Goal: Transaction & Acquisition: Register for event/course

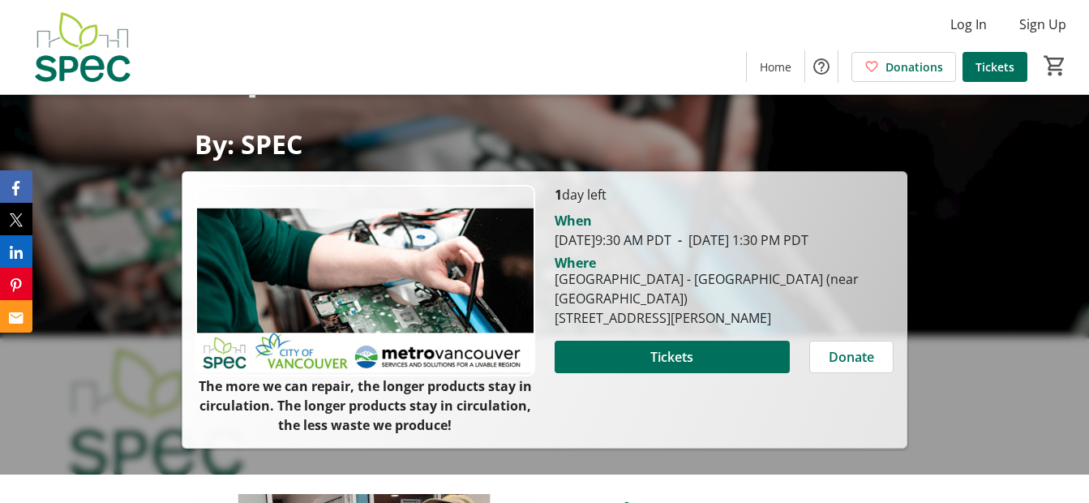
scroll to position [122, 0]
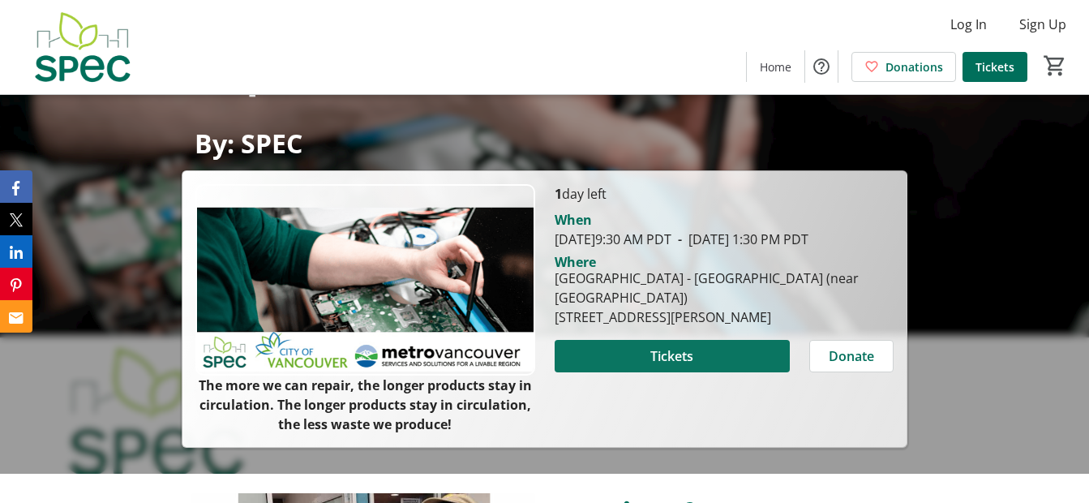
click at [690, 366] on span "Tickets" at bounding box center [671, 355] width 43 height 19
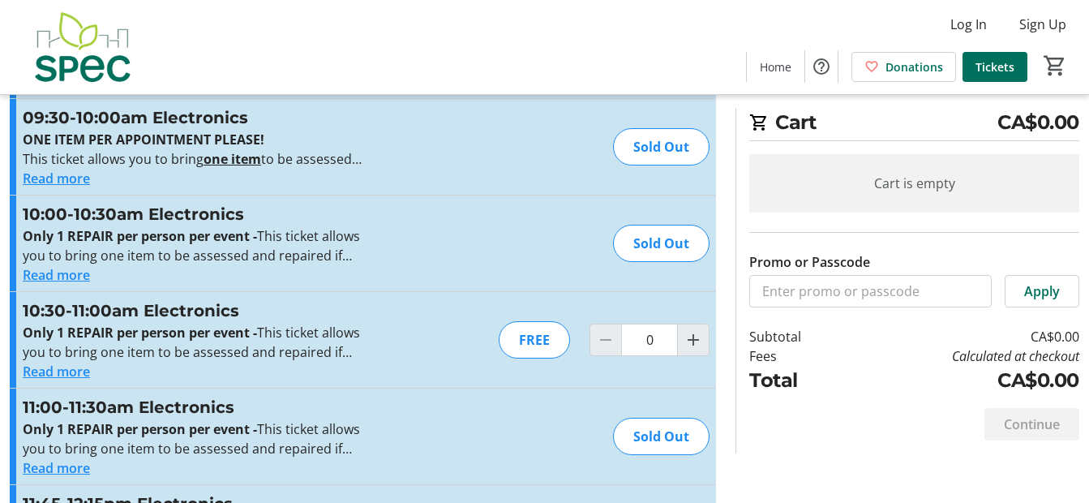
scroll to position [2331, 0]
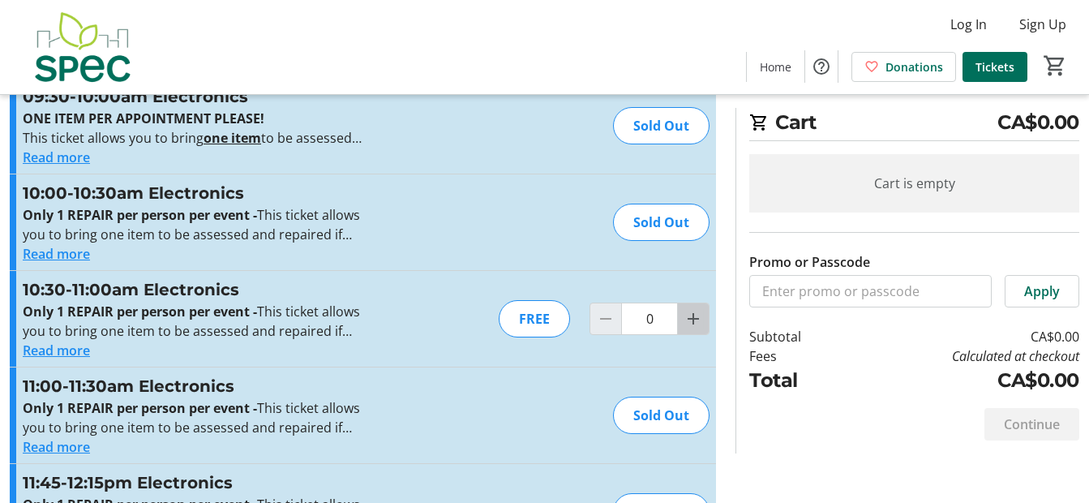
click at [693, 313] on mat-icon "Increment by one" at bounding box center [693, 318] width 19 height 19
type input "1"
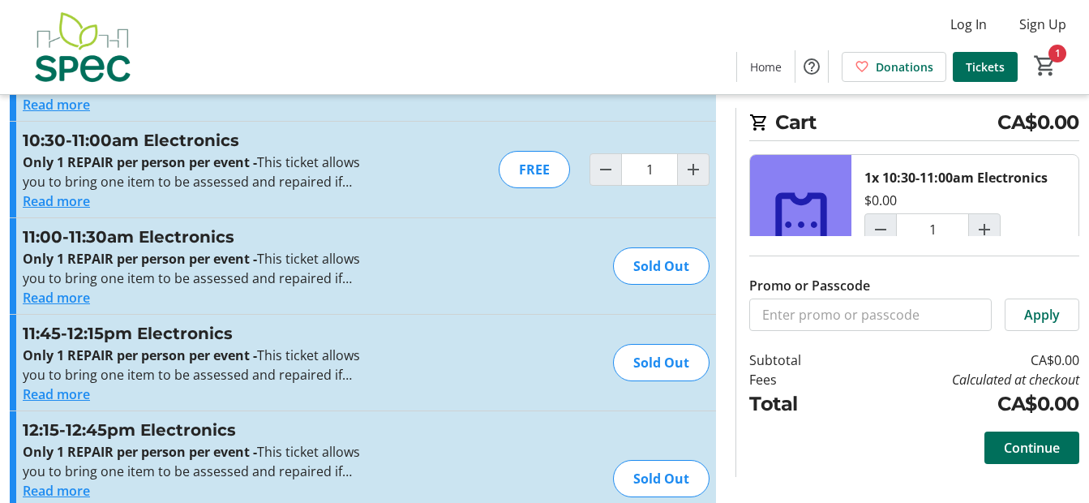
scroll to position [2482, 0]
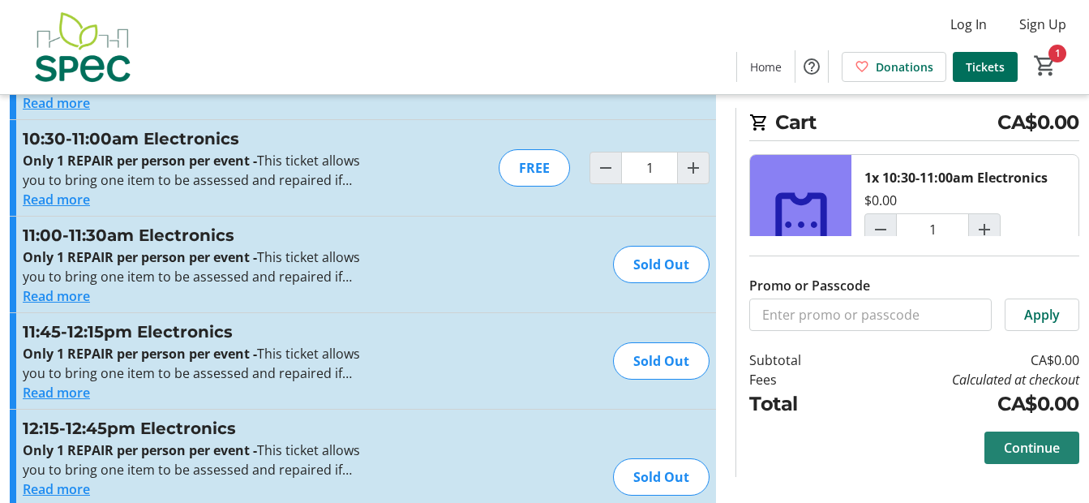
click at [1041, 447] on span "Continue" at bounding box center [1032, 447] width 56 height 19
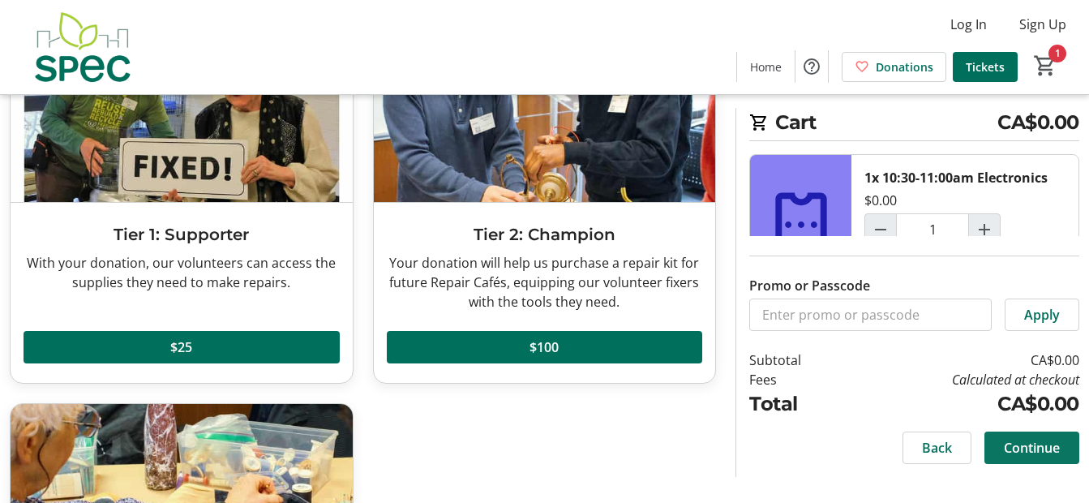
scroll to position [212, 0]
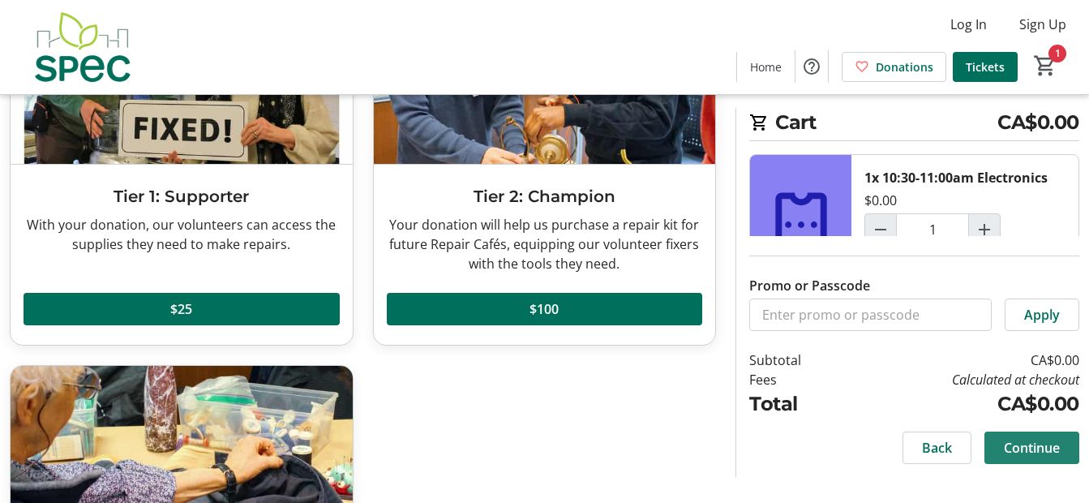
click at [1028, 449] on span "Continue" at bounding box center [1032, 447] width 56 height 19
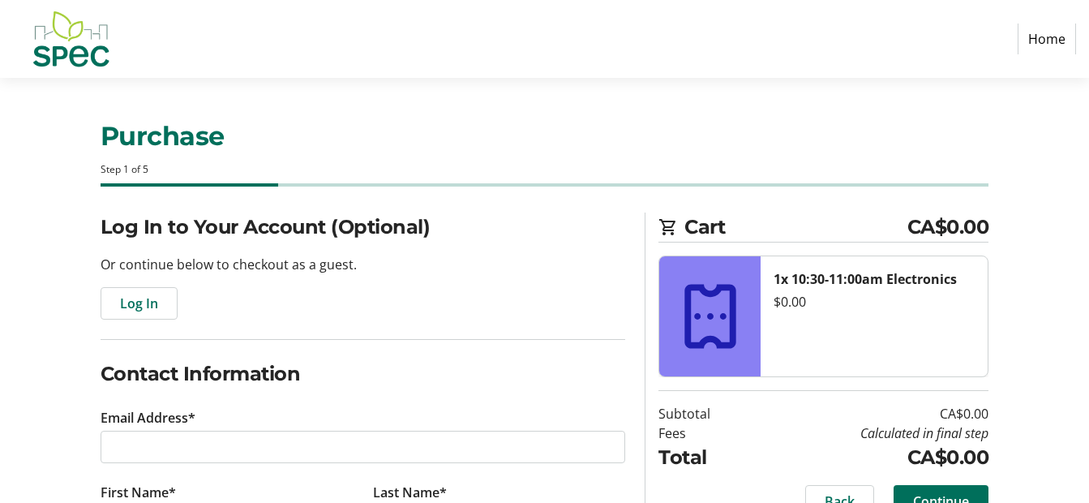
scroll to position [122, 0]
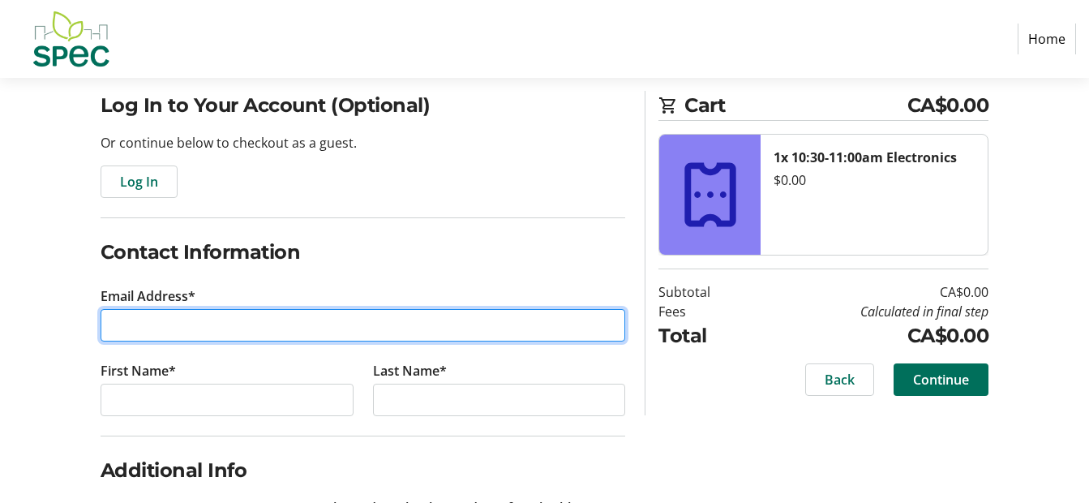
click at [160, 327] on input "Email Address*" at bounding box center [363, 325] width 525 height 32
type input "[EMAIL_ADDRESS][DOMAIN_NAME]"
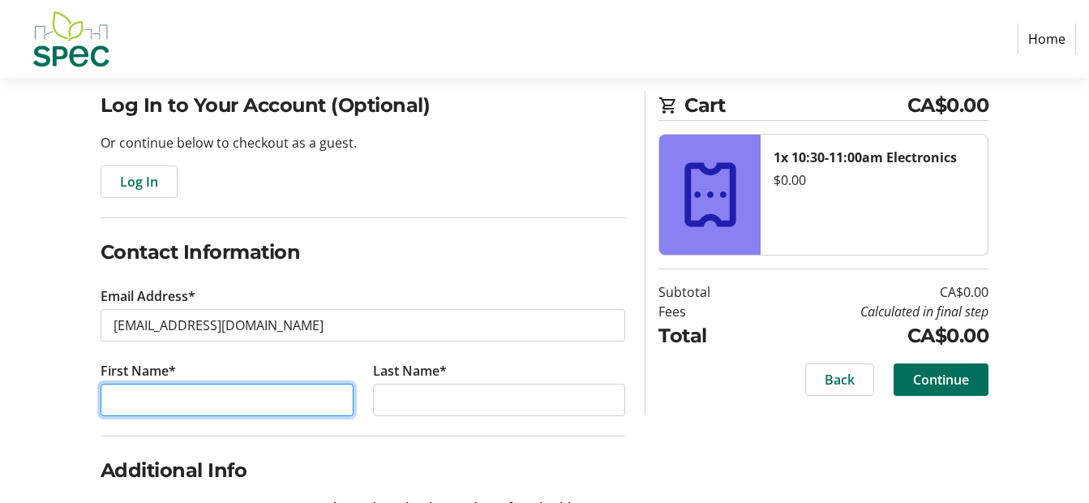
type input "[PERSON_NAME]"
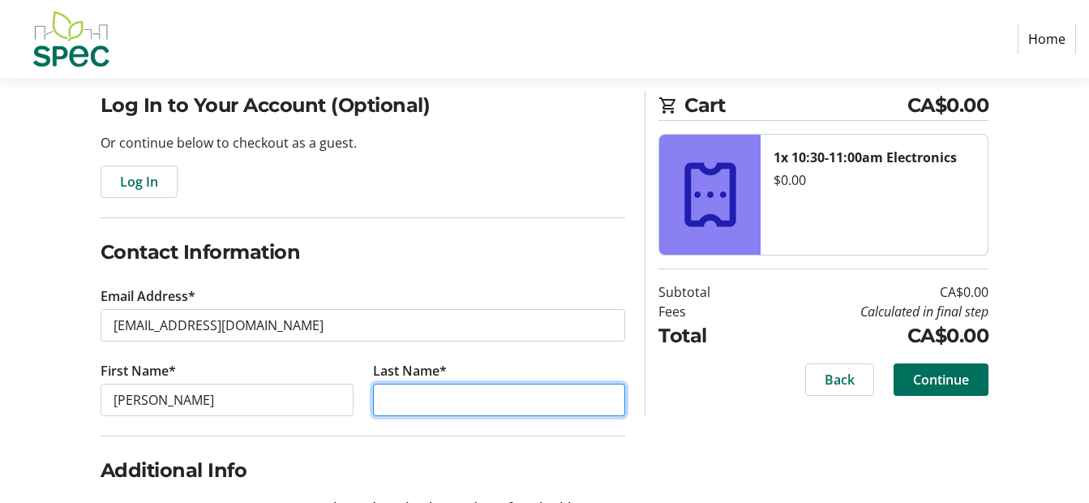
type input "Allart"
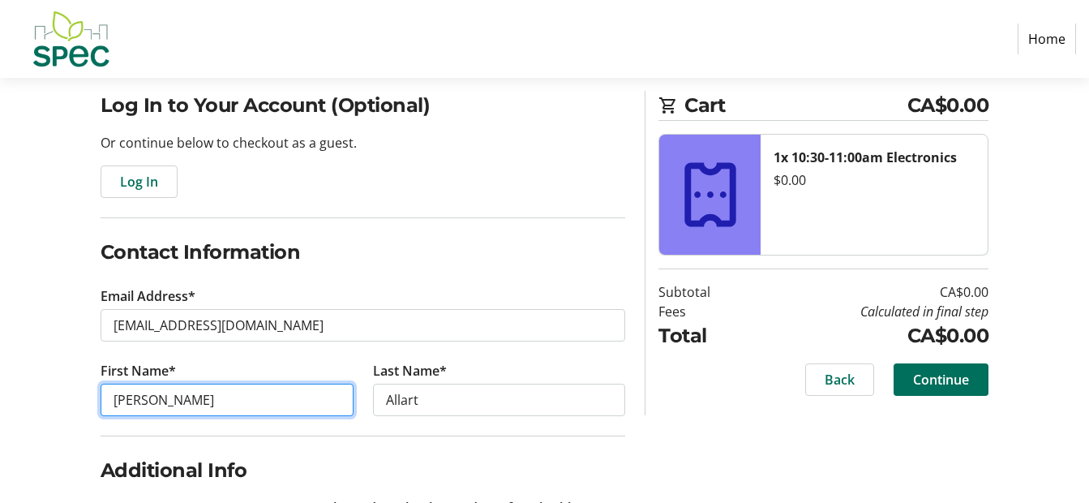
click at [161, 403] on input "[PERSON_NAME]" at bounding box center [227, 400] width 253 height 32
type input "L"
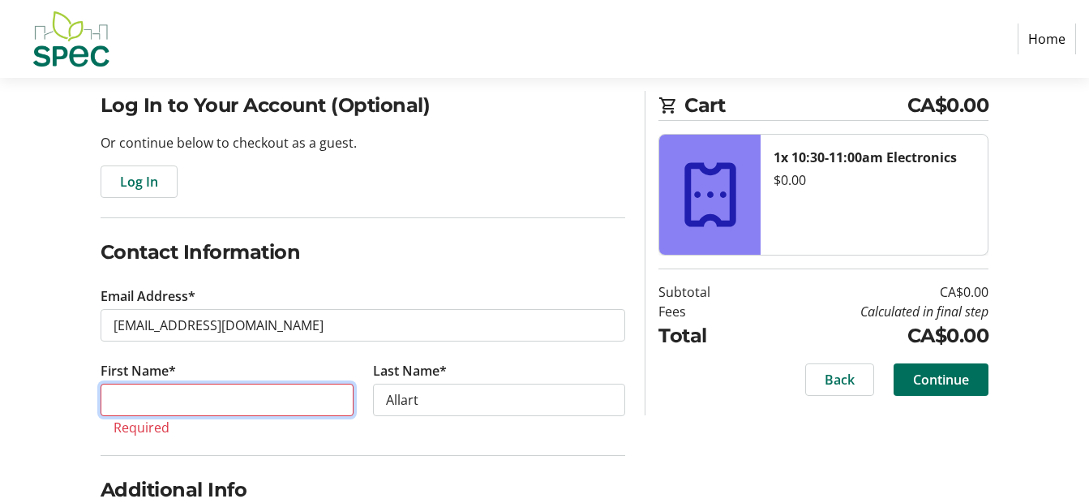
click at [161, 403] on input "First Name*" at bounding box center [227, 400] width 253 height 32
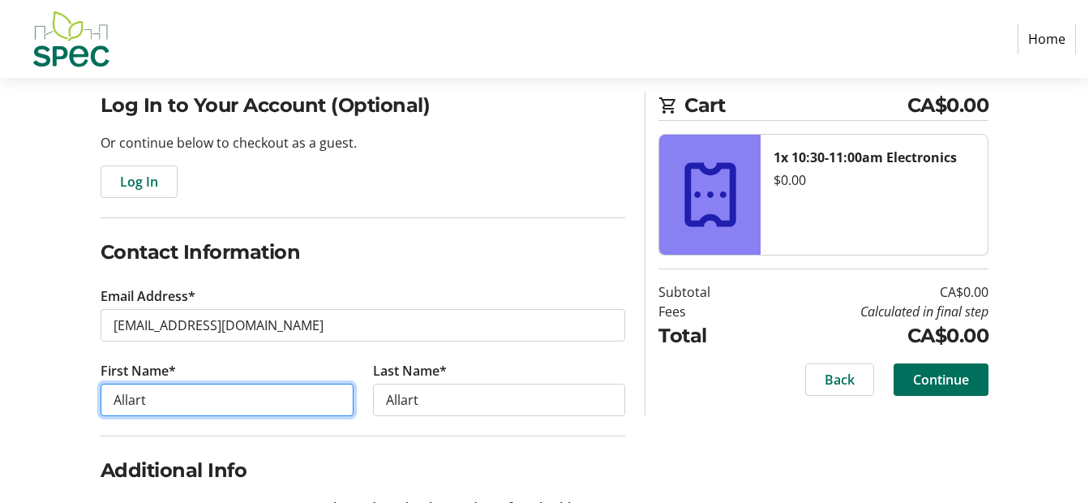
scroll to position [211, 0]
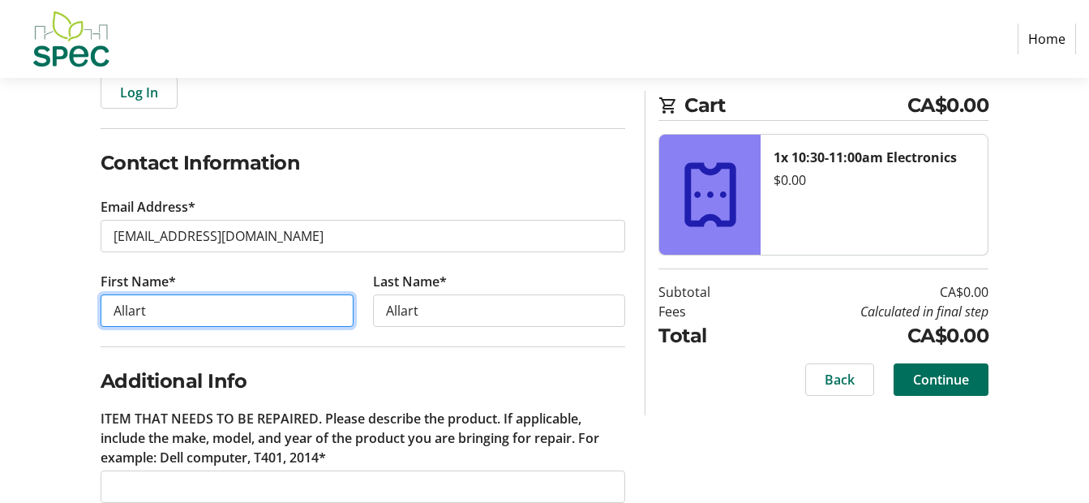
type input "Allart"
click at [701, 433] on div "Log In to Your Account (Optional) Or continue below to checkout as a guest. Log…" at bounding box center [544, 319] width 1089 height 634
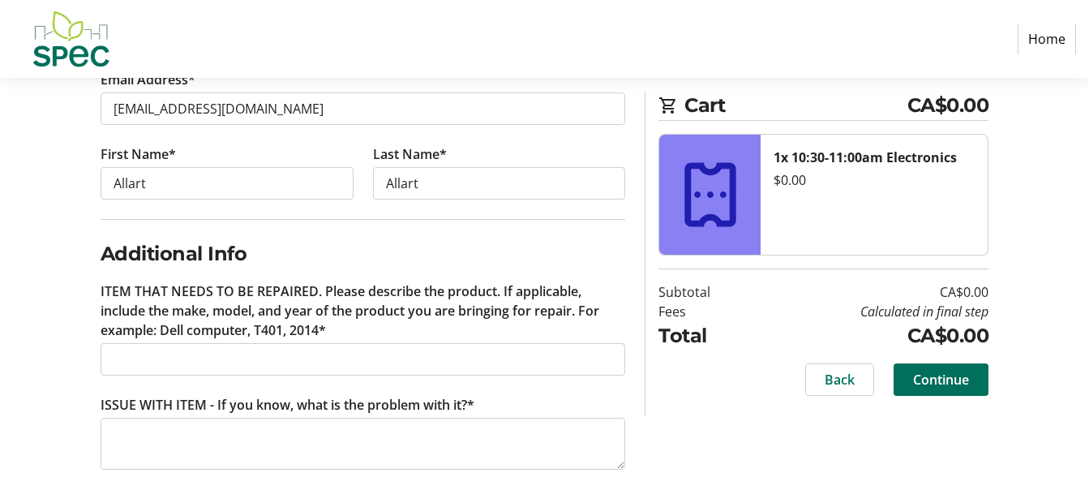
scroll to position [344, 0]
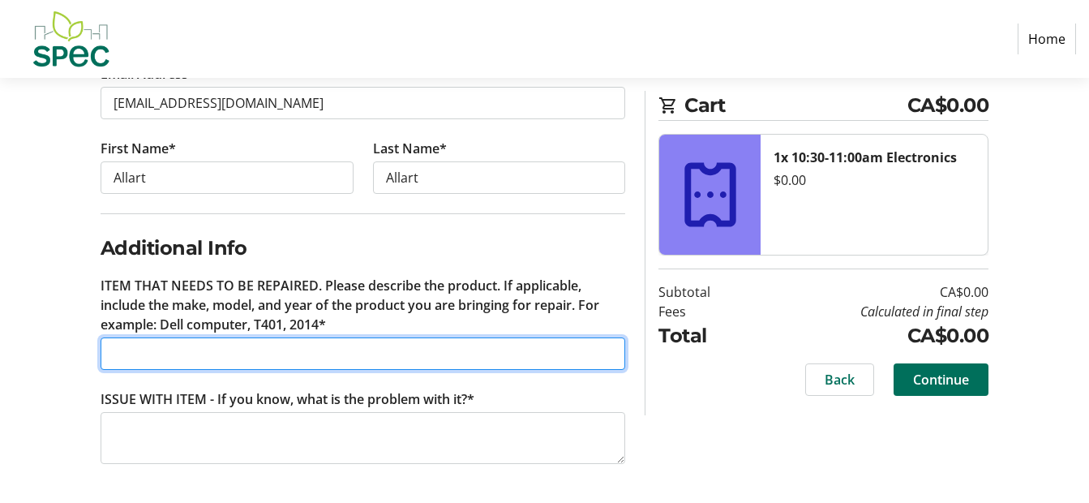
click at [136, 355] on input "ITEM THAT NEEDS TO BE REPAIRED. Please describe the product. If applicable, inc…" at bounding box center [363, 353] width 525 height 32
type input "[PERSON_NAME] space heater"
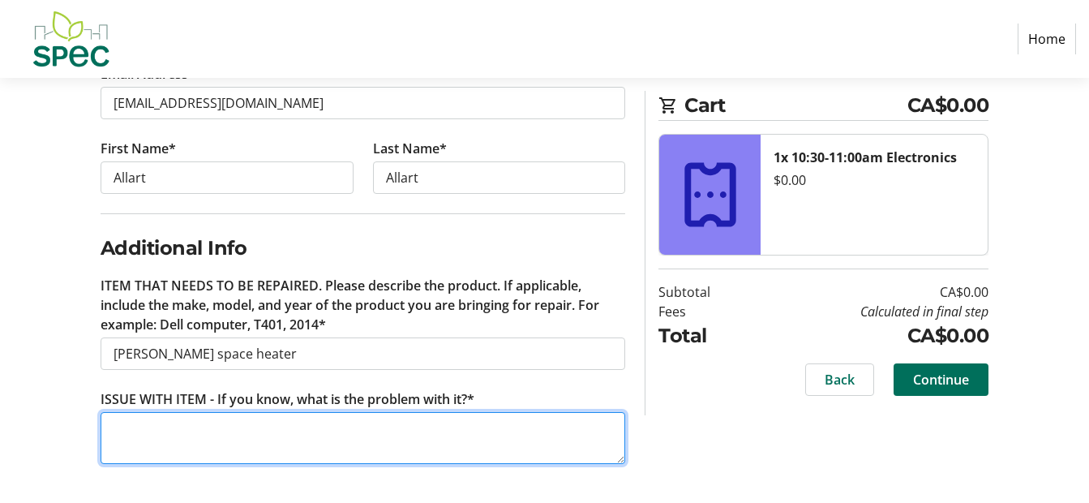
click at [120, 452] on textarea "ISSUE WITH ITEM - If you know, what is the problem with it?*" at bounding box center [363, 438] width 525 height 52
click at [335, 430] on textarea "Thermal fuse blown. Last repair cafe determined this, but no time left to fix" at bounding box center [363, 438] width 525 height 52
click at [211, 448] on textarea "Thermal fuse blown. Last repair cafe opened heater and determined this, but no …" at bounding box center [363, 438] width 525 height 52
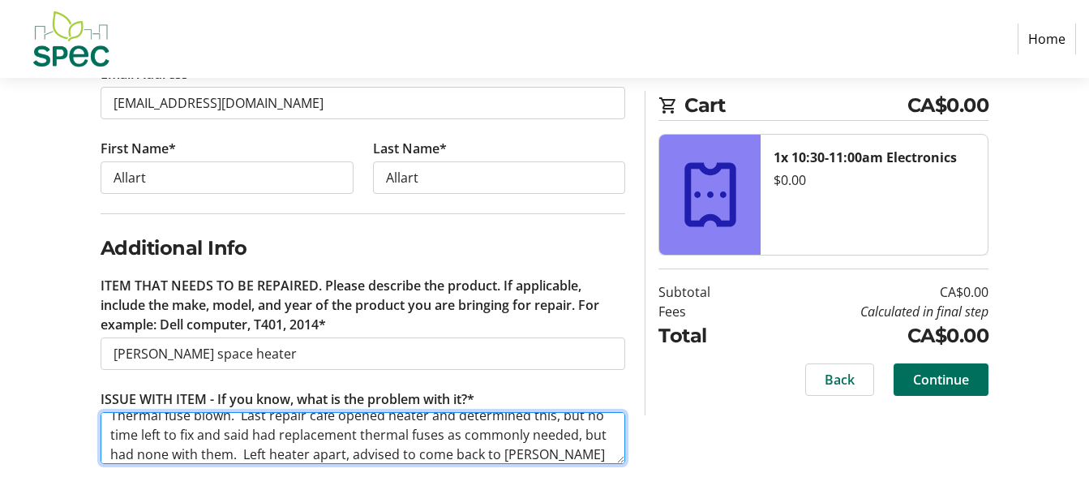
scroll to position [32, 0]
type textarea "Thermal fuse blown. Last repair cafe opened heater and determined this, but no …"
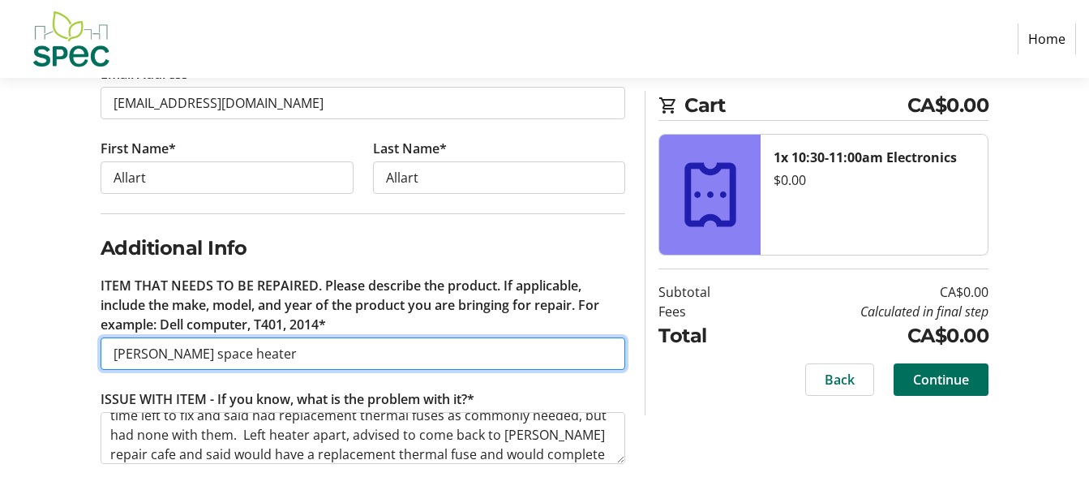
click at [284, 348] on input "[PERSON_NAME] space heater" at bounding box center [363, 353] width 525 height 32
type input "[PERSON_NAME] space heater Model [PHONE_NUMBER]"
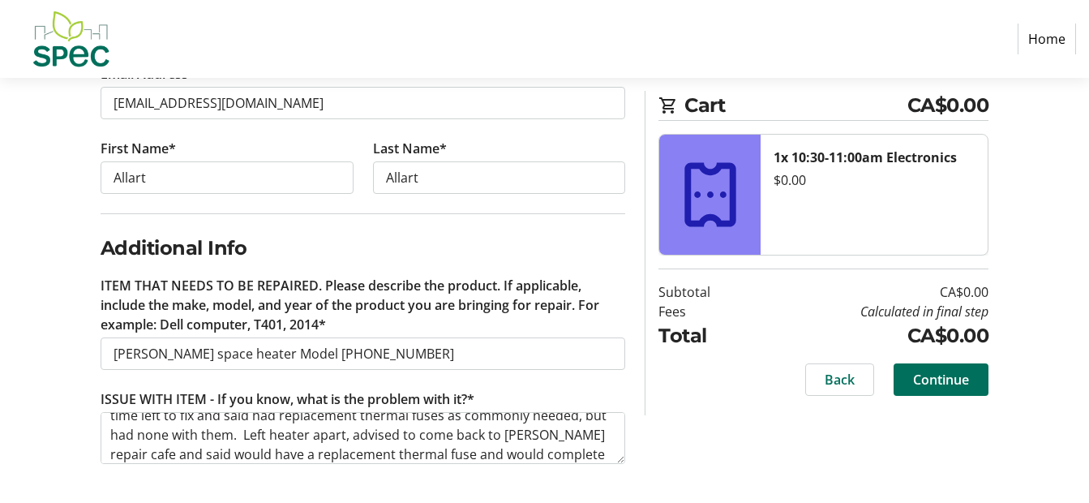
drag, startPoint x: 1052, startPoint y: 301, endPoint x: 1066, endPoint y: 364, distance: 64.7
click at [1066, 364] on div "Log In to Your Account (Optional) Or continue below to checkout as a guest. Log…" at bounding box center [544, 186] width 1089 height 634
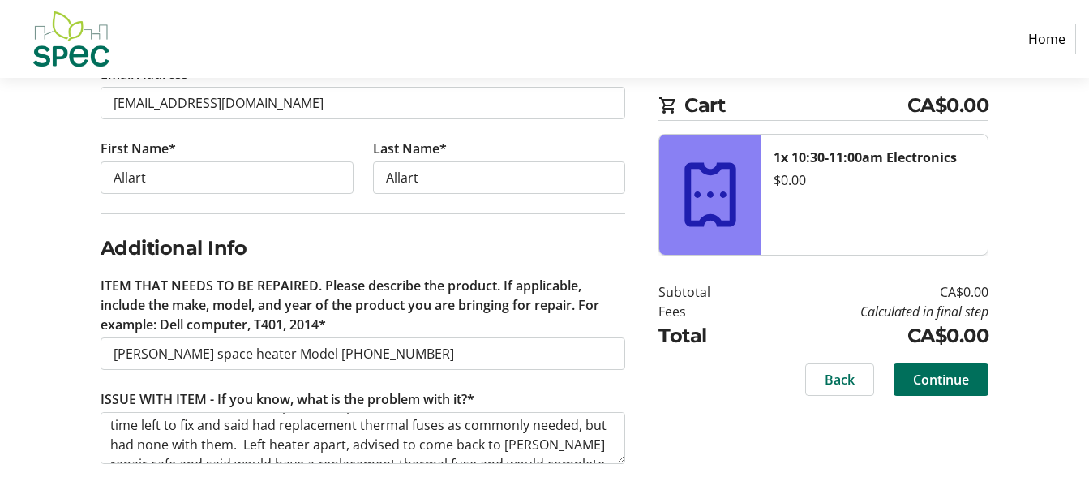
scroll to position [24, 0]
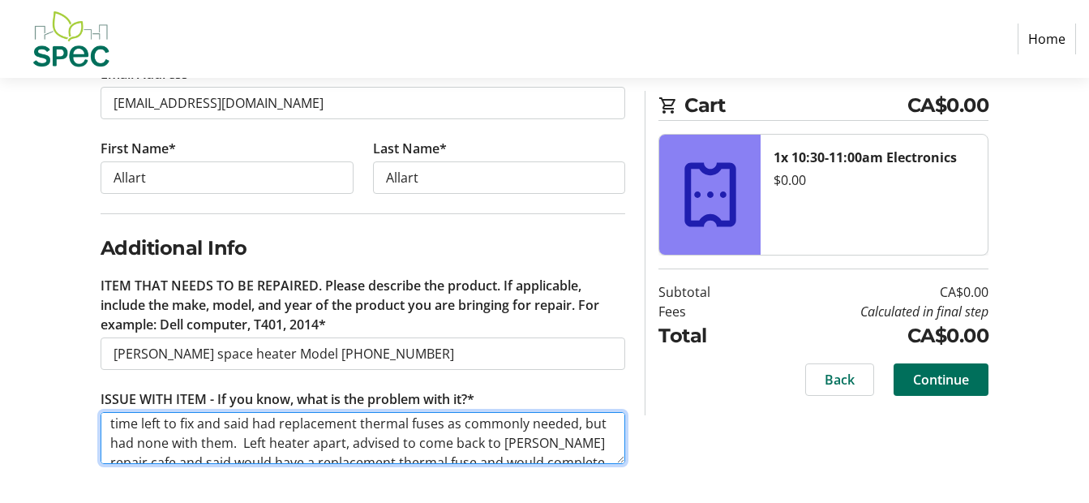
click at [354, 444] on textarea "Thermal fuse blown. Last repair cafe opened heater and determined this, but no …" at bounding box center [363, 438] width 525 height 52
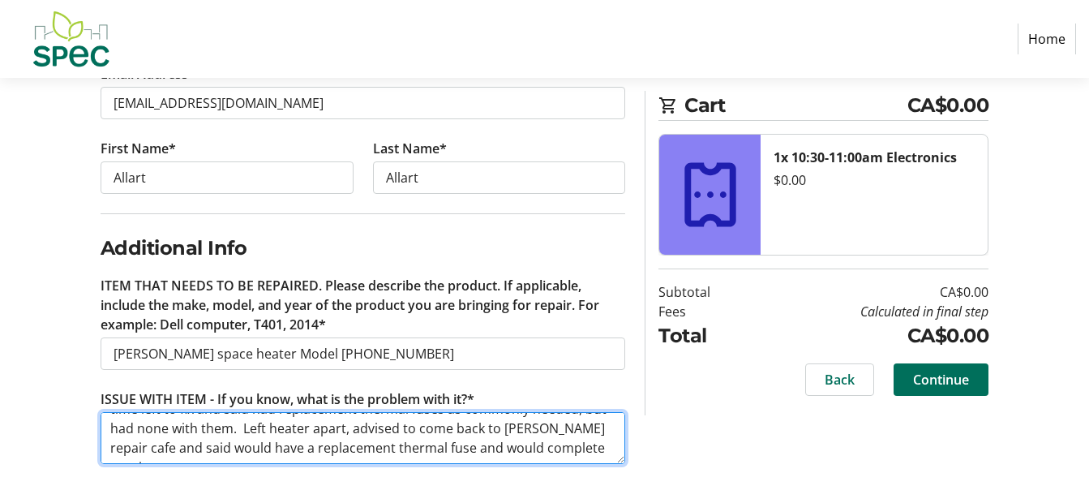
scroll to position [0, 0]
drag, startPoint x: 397, startPoint y: 442, endPoint x: 242, endPoint y: 423, distance: 156.0
click at [242, 423] on textarea "Thermal fuse blown. Last repair cafe opened heater and determined this, but no …" at bounding box center [363, 438] width 525 height 52
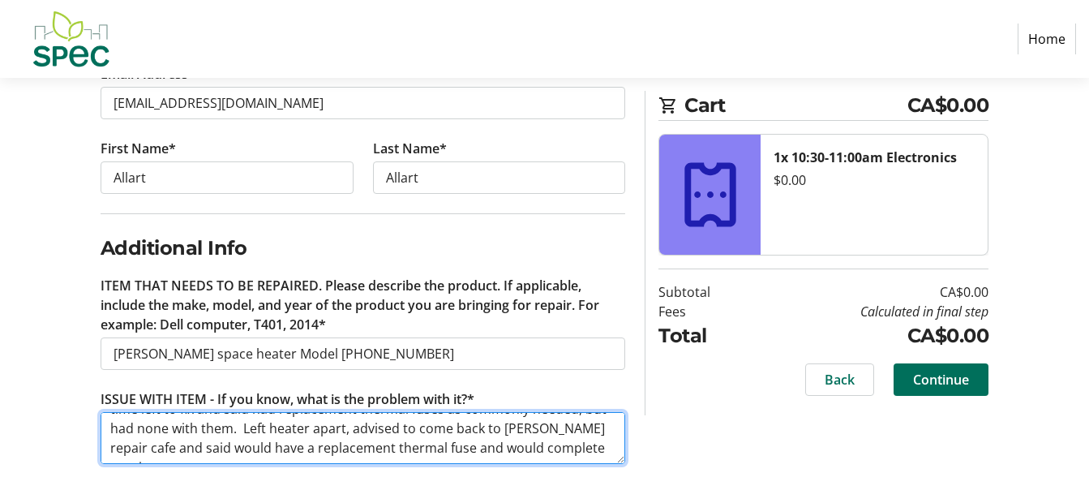
drag, startPoint x: 397, startPoint y: 428, endPoint x: 350, endPoint y: 429, distance: 47.0
click at [350, 429] on textarea "Thermal fuse blown. Last repair cafe opened heater and determined this, but no …" at bounding box center [363, 438] width 525 height 52
drag, startPoint x: 265, startPoint y: 428, endPoint x: 244, endPoint y: 427, distance: 21.1
click at [244, 427] on textarea "Thermal fuse blown. Last repair cafe opened heater and determined this, but no …" at bounding box center [363, 438] width 525 height 52
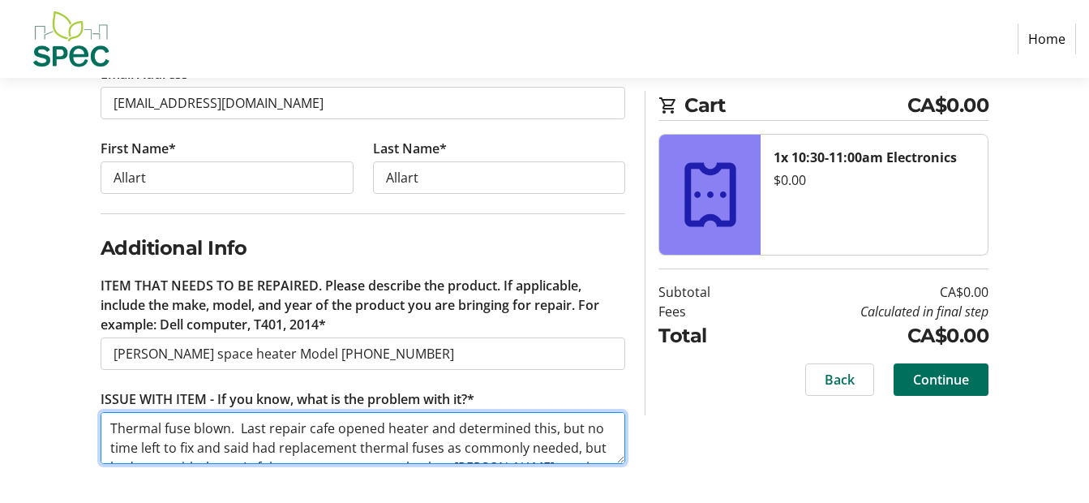
click at [244, 427] on textarea "Thermal fuse blown. Last repair cafe opened heater and determined this, but no …" at bounding box center [363, 438] width 525 height 52
drag, startPoint x: 244, startPoint y: 427, endPoint x: 292, endPoint y: 414, distance: 49.8
click at [292, 414] on textarea "Thermal fuse blown. Last repair cafe opened heater and determined this, but no …" at bounding box center [363, 438] width 525 height 52
click at [273, 438] on textarea "Thermal fuse blown. Last repair cafe opened heater and determined this, but no …" at bounding box center [363, 438] width 525 height 52
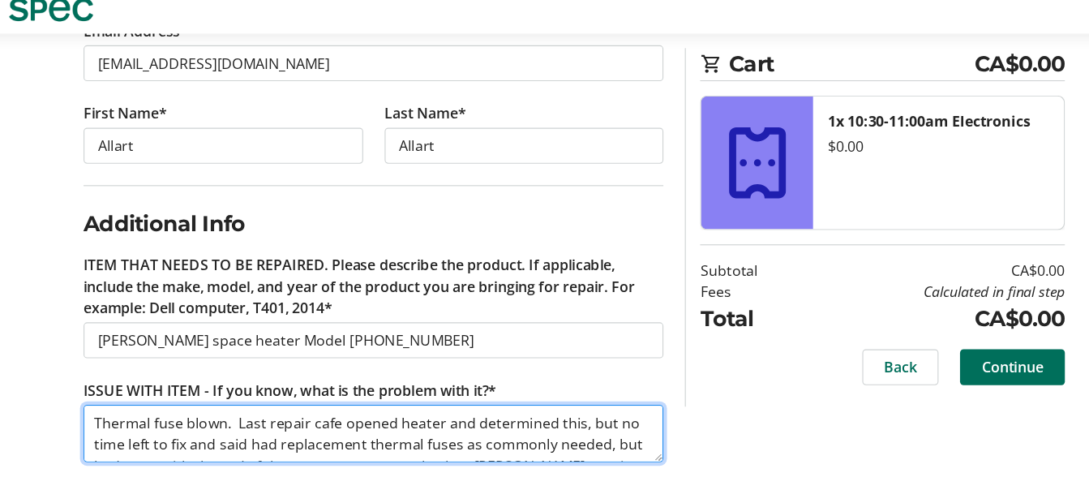
click at [264, 428] on textarea "Thermal fuse blown. Last repair cafe opened heater and determined this, but no …" at bounding box center [363, 440] width 525 height 52
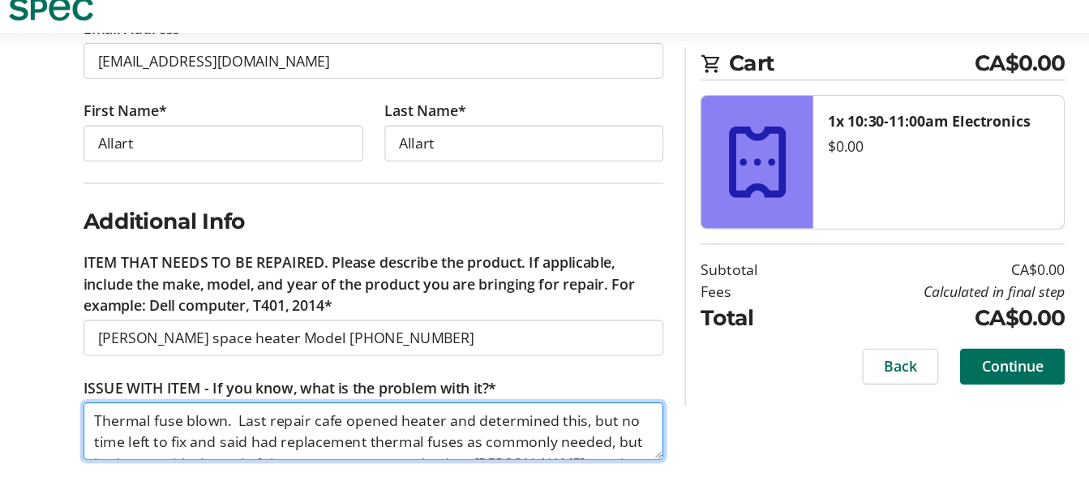
scroll to position [343, 0]
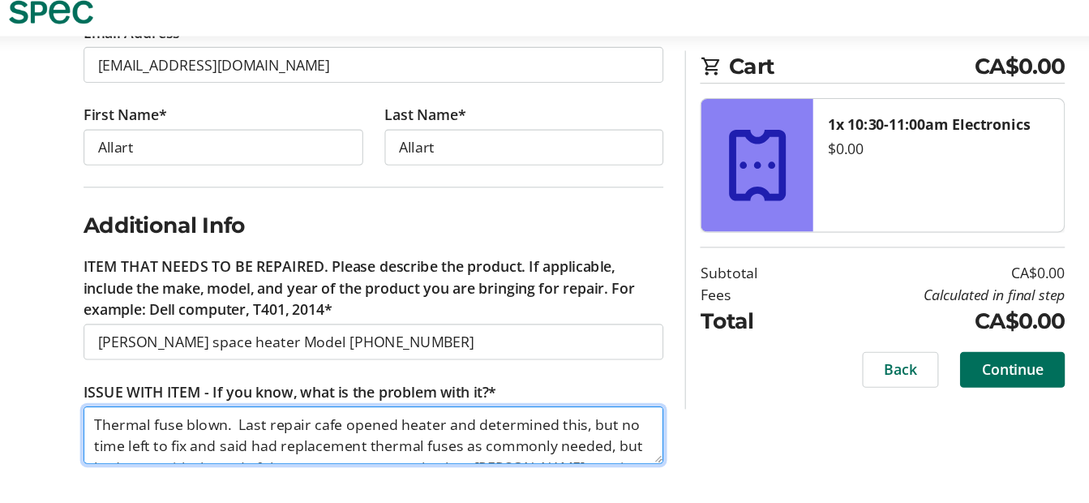
click at [333, 448] on textarea "Thermal fuse blown. Last repair cafe opened heater and determined this, but no …" at bounding box center [363, 439] width 525 height 52
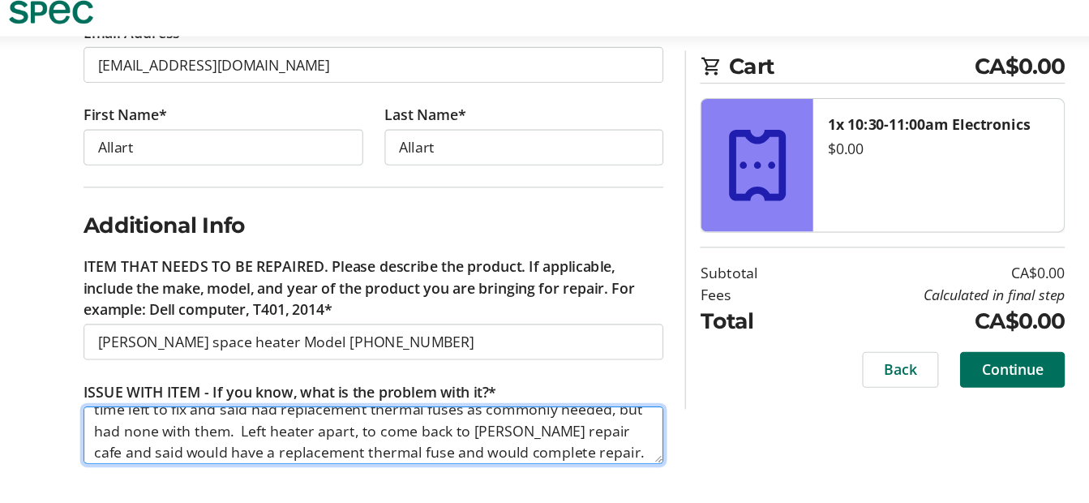
scroll to position [39, 0]
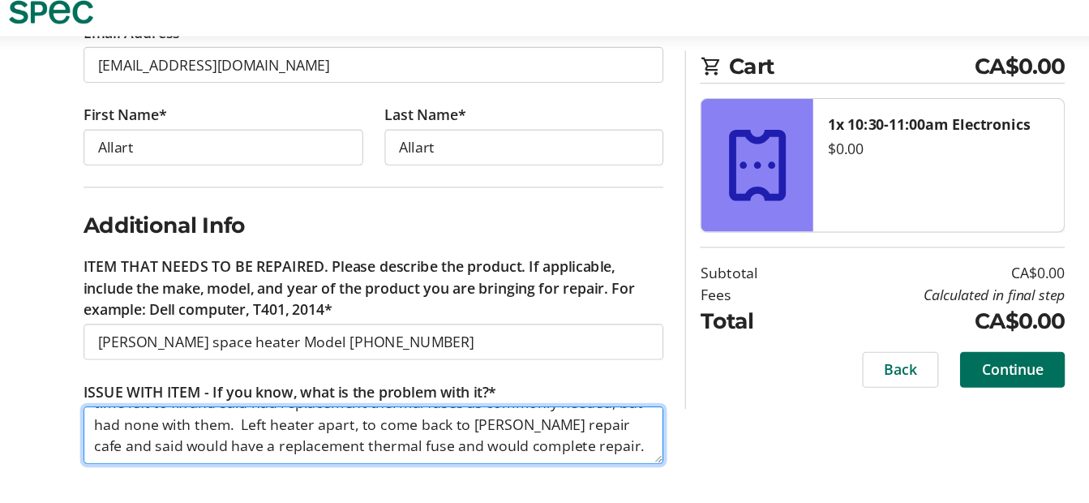
click at [264, 430] on textarea "Thermal fuse blown. Last repair cafe opened heater and determined this, but no …" at bounding box center [363, 439] width 525 height 52
click at [464, 429] on textarea "Thermal fuse blown. Last repair cafe opened heater and determined this, but no …" at bounding box center [363, 439] width 525 height 52
click at [510, 429] on textarea "Thermal fuse blown. Last repair cafe opened heater and determined this, but no …" at bounding box center [363, 439] width 525 height 52
click at [530, 447] on textarea "Thermal fuse blown. Last repair cafe opened heater and determined this, but no …" at bounding box center [363, 439] width 525 height 52
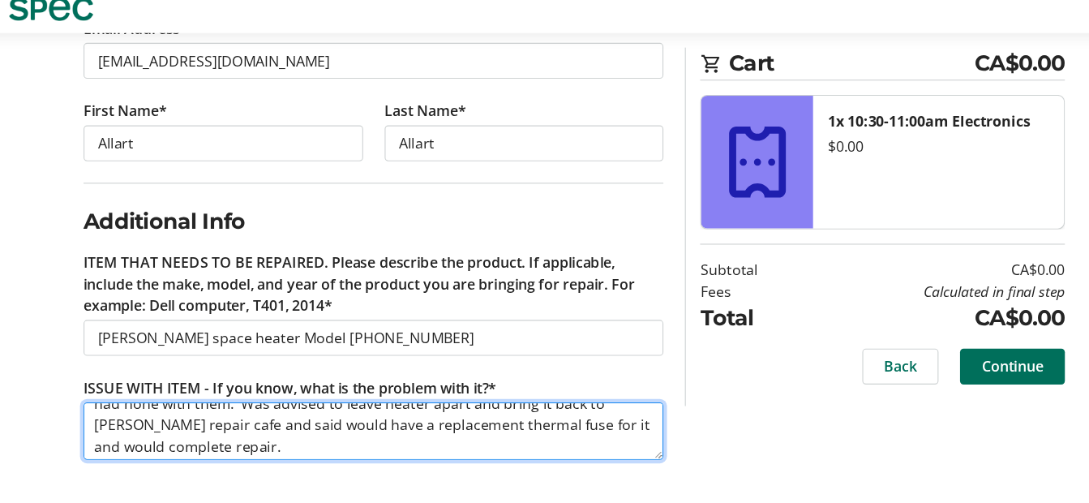
scroll to position [58, 0]
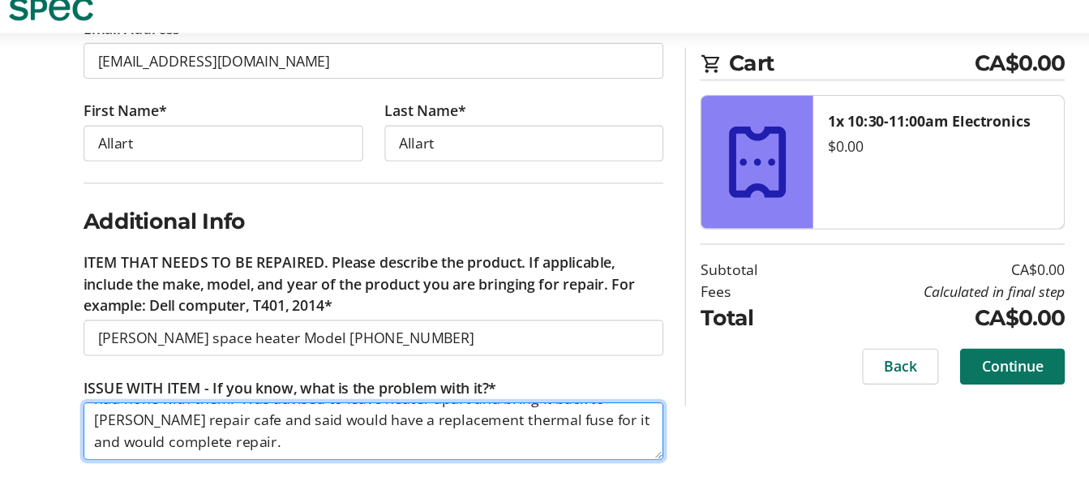
type textarea "Thermal fuse blown. Last repair cafe opened heater and determined this, but no …"
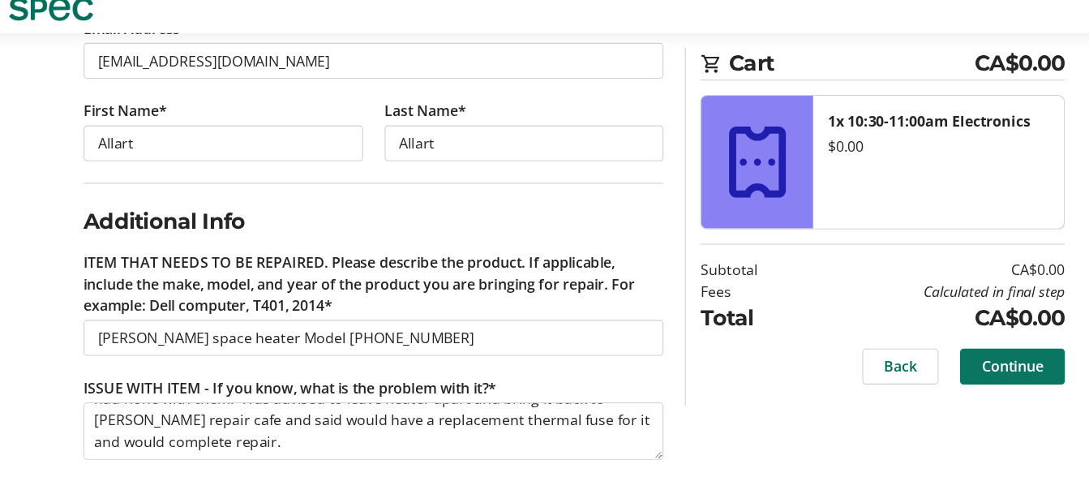
click at [942, 383] on span "Continue" at bounding box center [941, 379] width 56 height 19
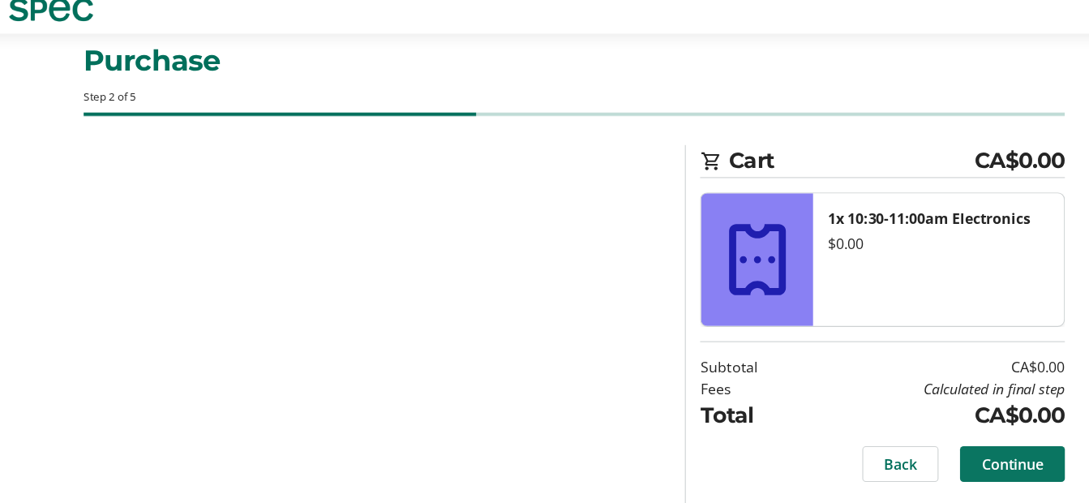
scroll to position [34, 0]
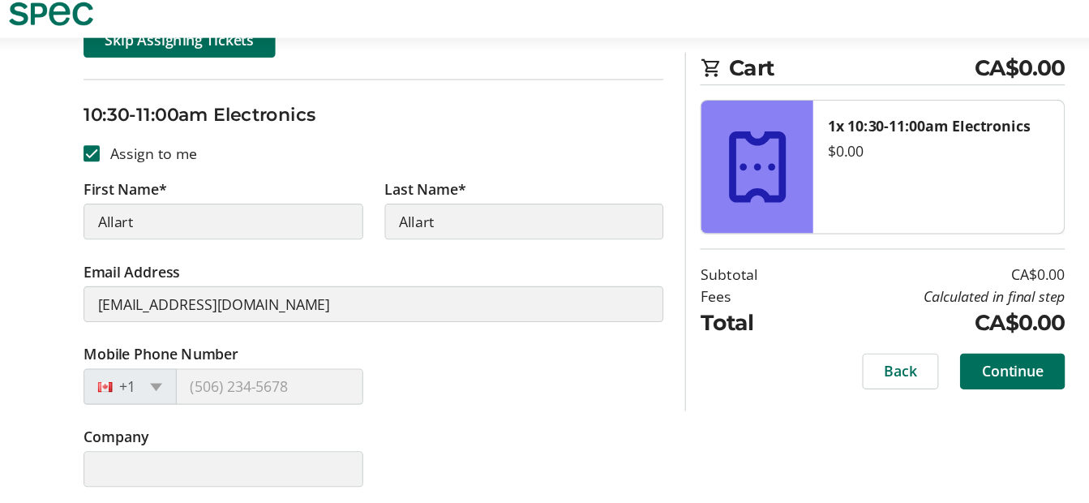
scroll to position [244, 0]
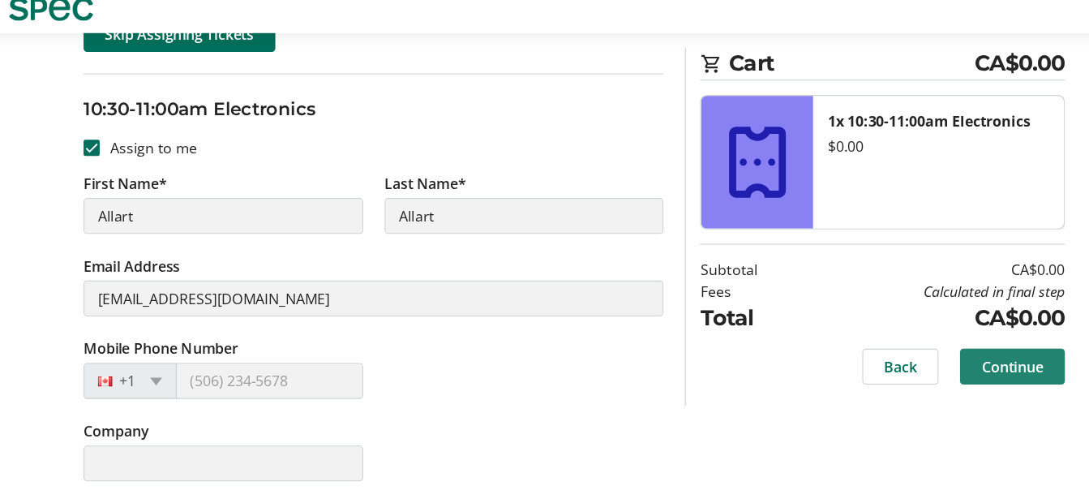
click at [942, 377] on span "Continue" at bounding box center [941, 379] width 56 height 19
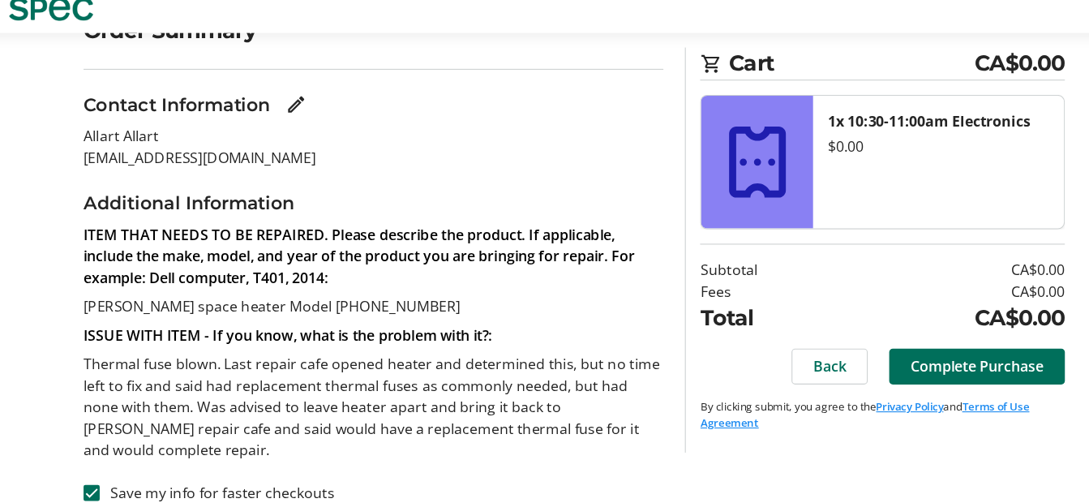
scroll to position [152, 0]
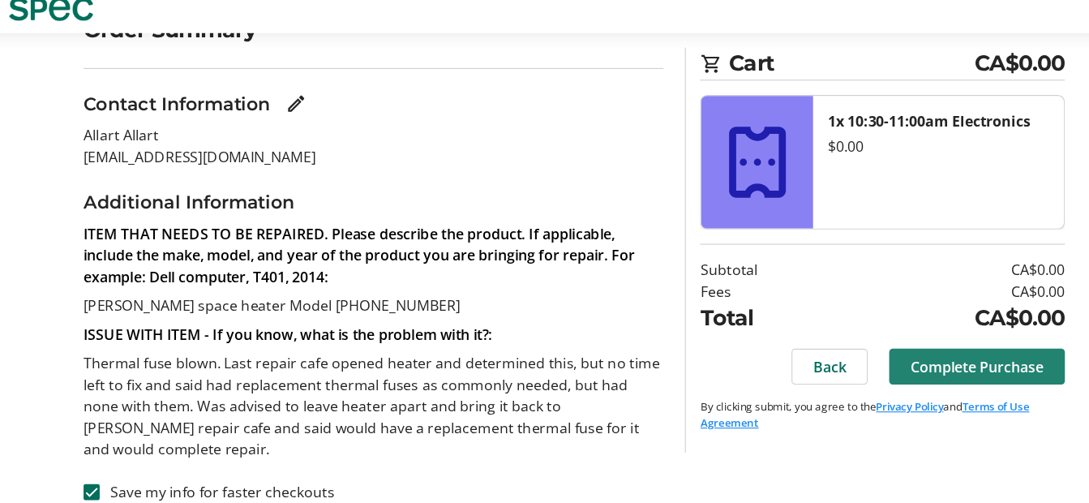
click at [873, 372] on span "Complete Purchase" at bounding box center [909, 379] width 120 height 19
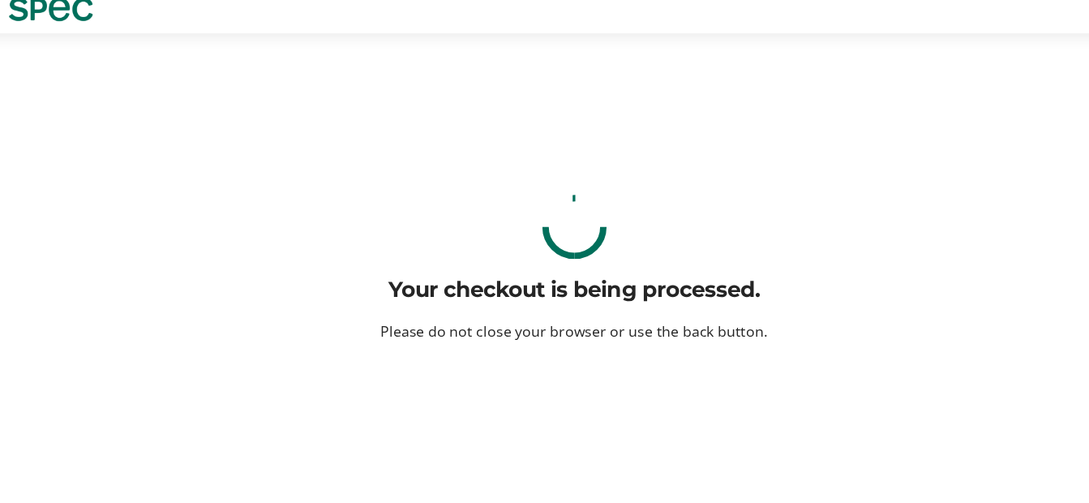
scroll to position [0, 0]
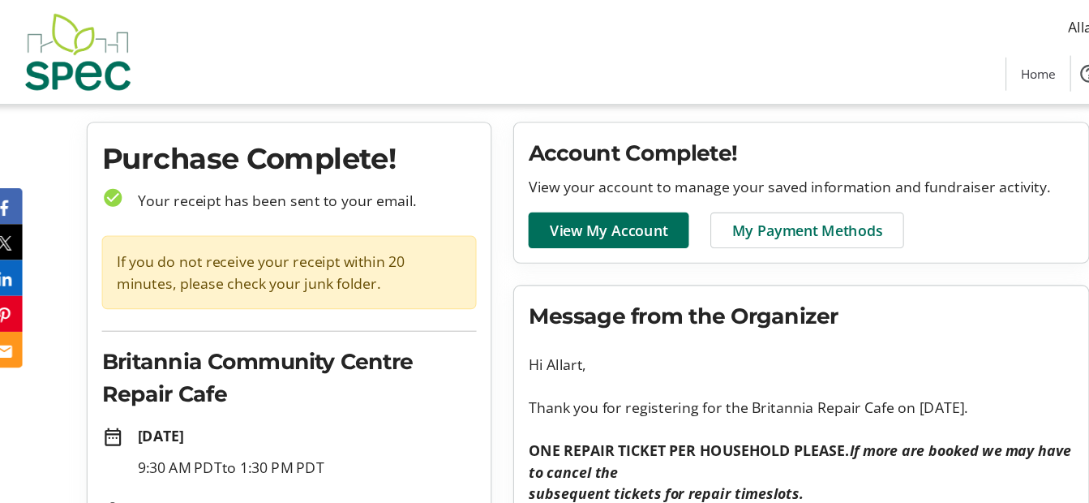
scroll to position [36, 0]
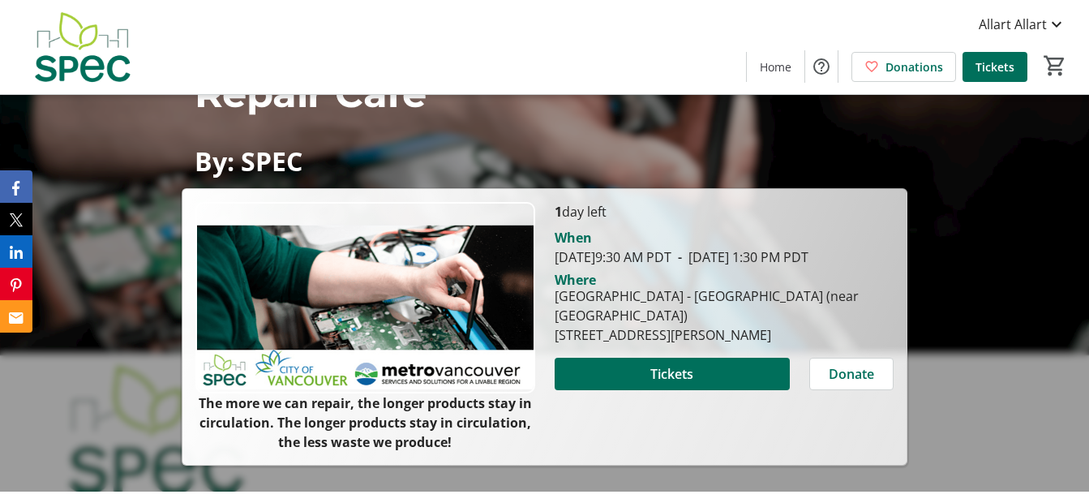
scroll to position [122, 0]
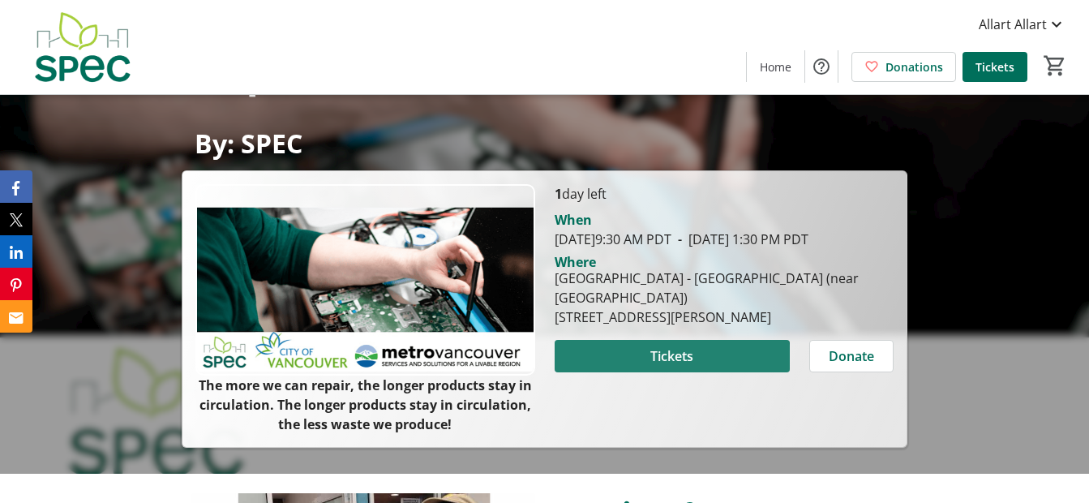
click at [665, 366] on span "Tickets" at bounding box center [671, 355] width 43 height 19
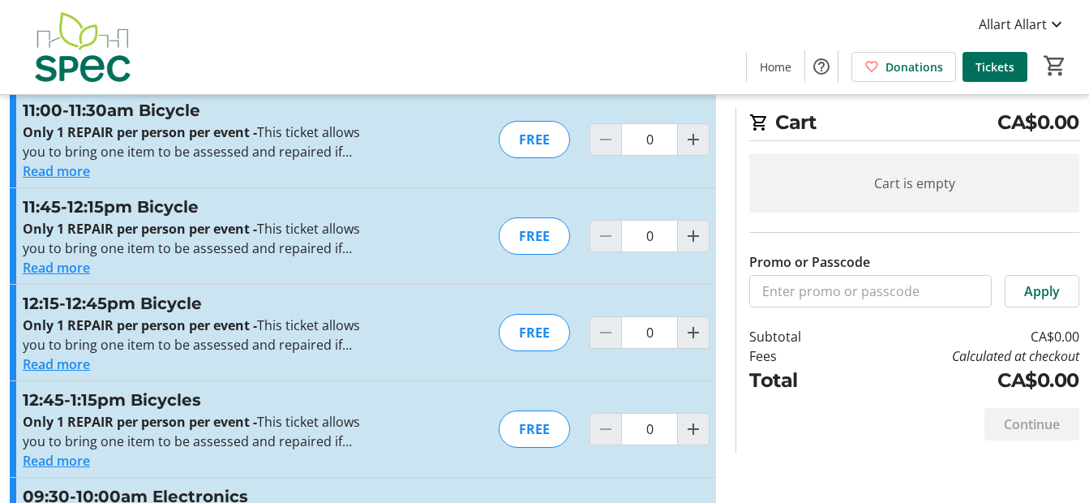
scroll to position [1928, 0]
